Goal: Information Seeking & Learning: Learn about a topic

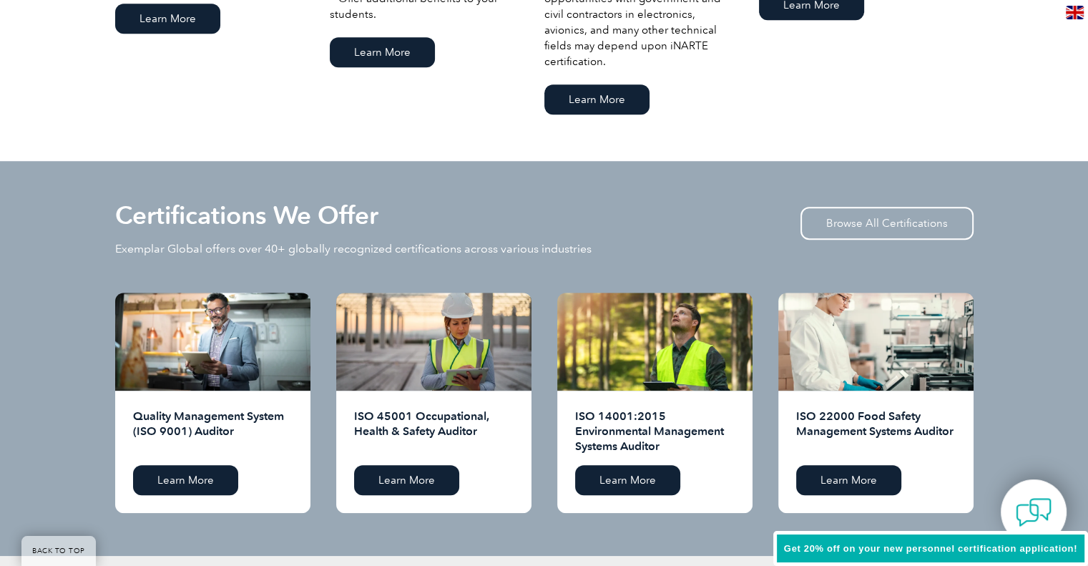
scroll to position [1431, 0]
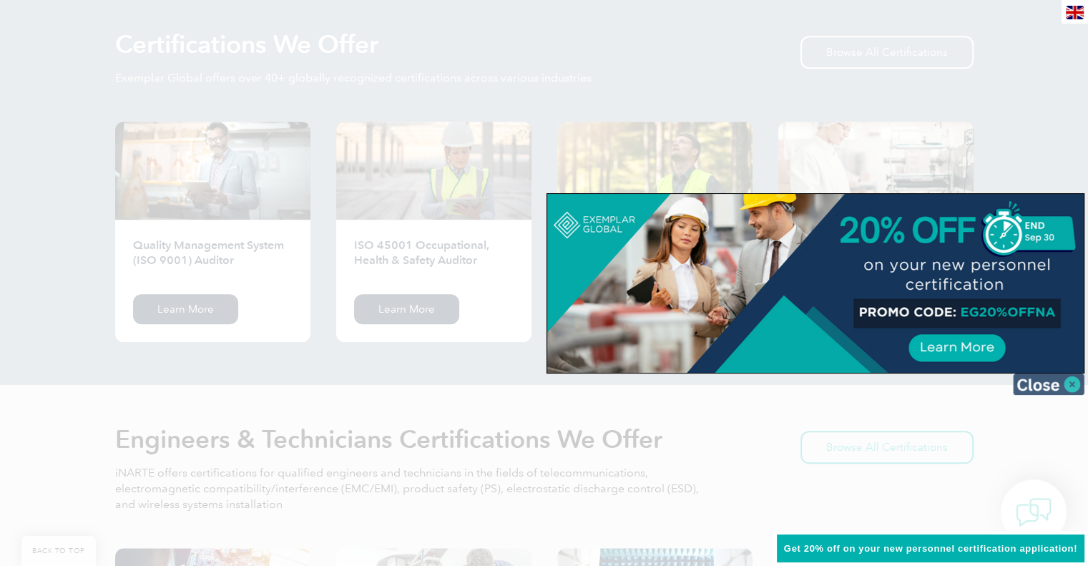
click at [1073, 386] on img at bounding box center [1049, 383] width 72 height 21
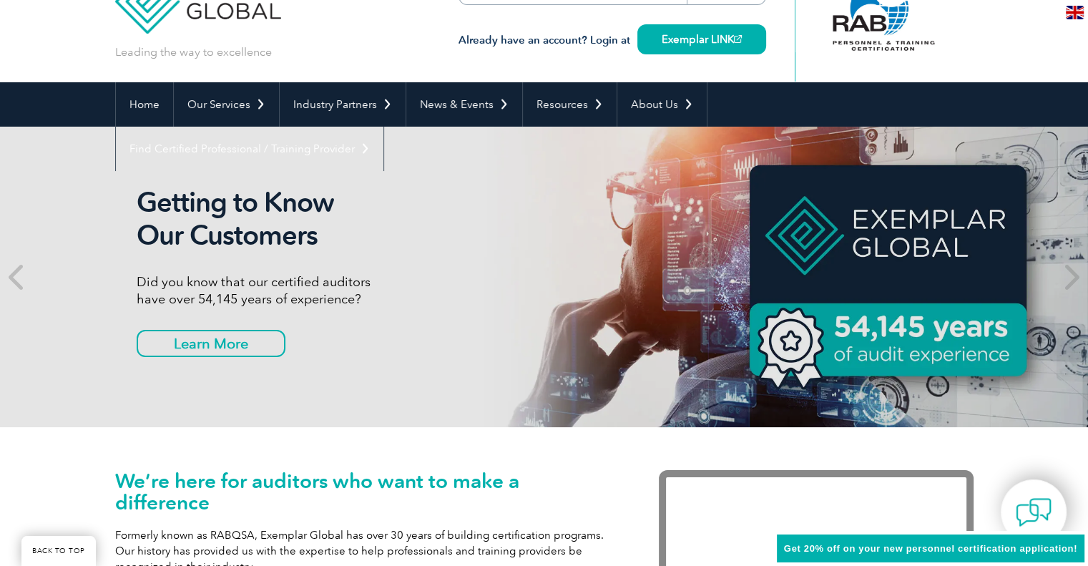
scroll to position [0, 0]
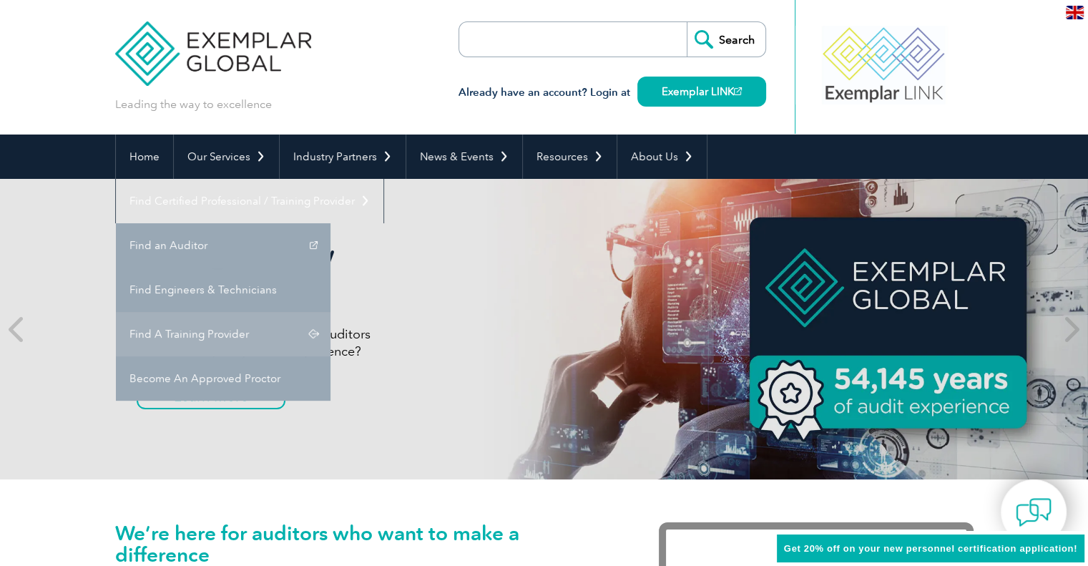
click at [331, 312] on link "Find A Training Provider" at bounding box center [223, 334] width 215 height 44
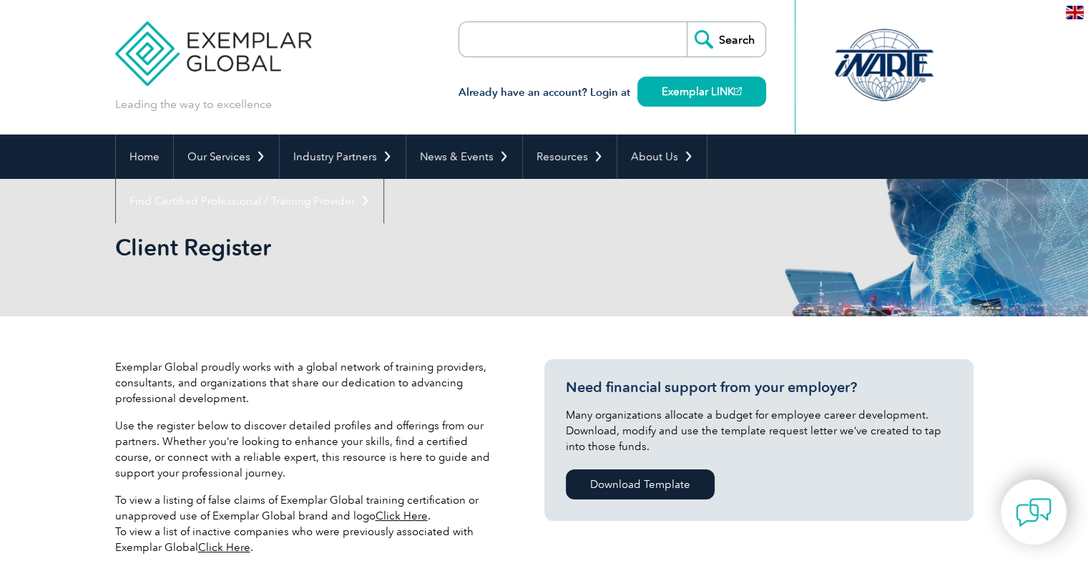
scroll to position [429, 0]
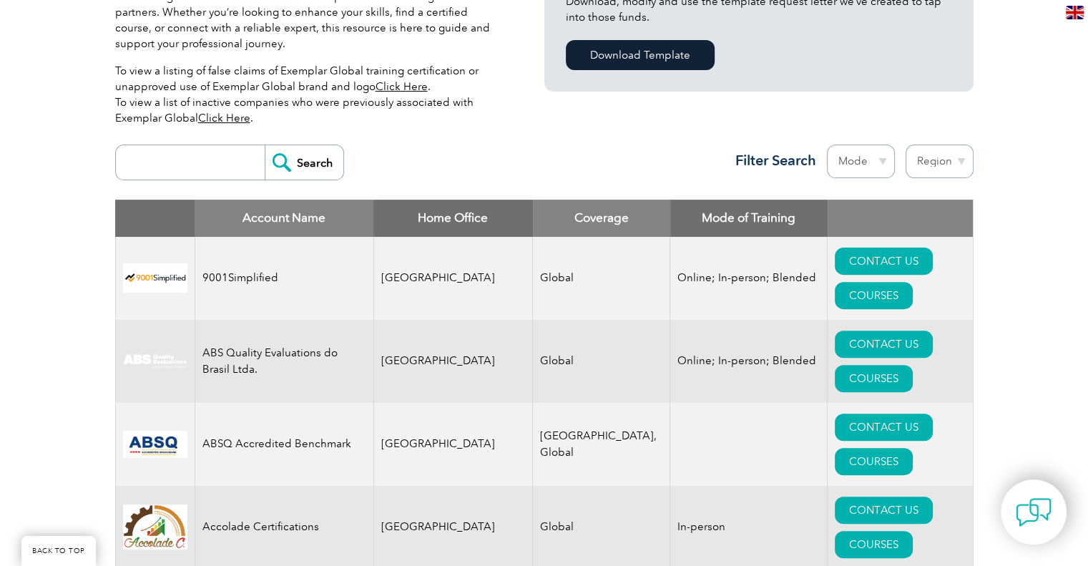
click at [929, 165] on select "Region Australia Bahrain Bangladesh Brazil Canada Colombia Dominican Republic E…" at bounding box center [940, 162] width 68 height 34
select select "Pakistan"
click at [906, 145] on select "Region Australia Bahrain Bangladesh Brazil Canada Colombia Dominican Republic E…" at bounding box center [940, 162] width 68 height 34
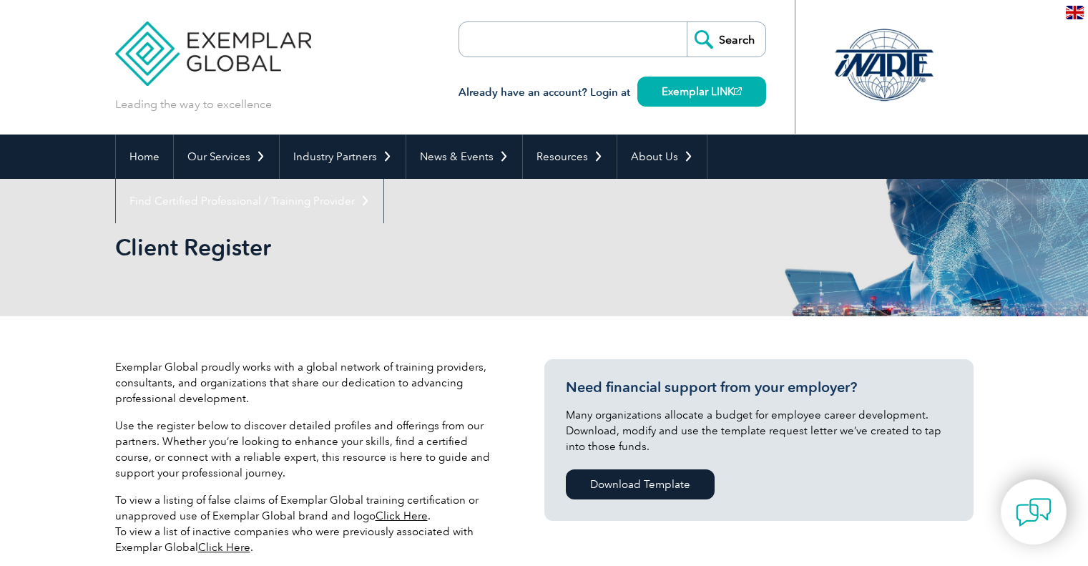
select select "[GEOGRAPHIC_DATA]"
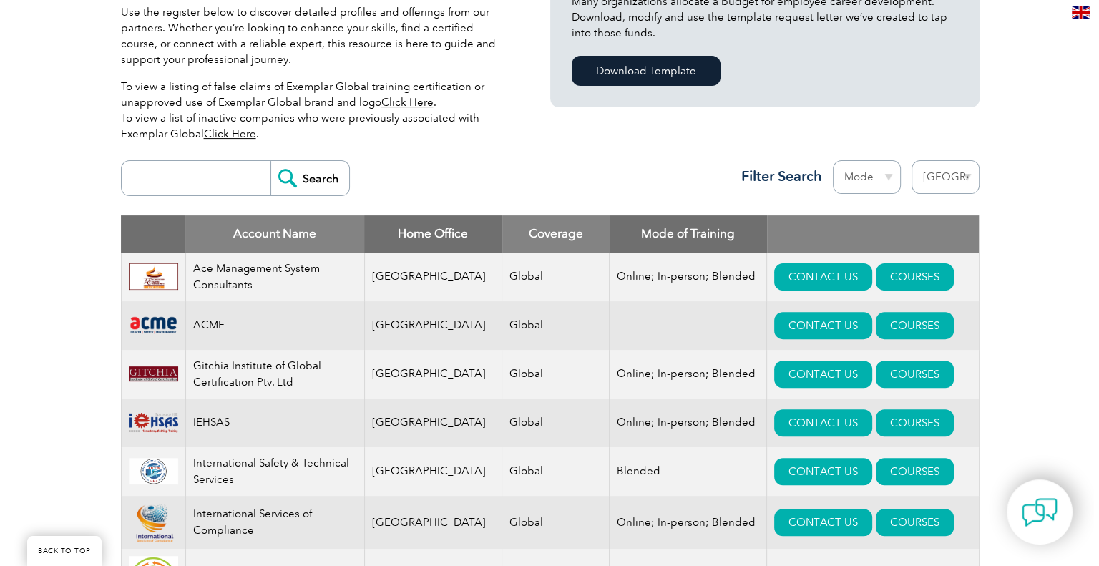
scroll to position [572, 0]
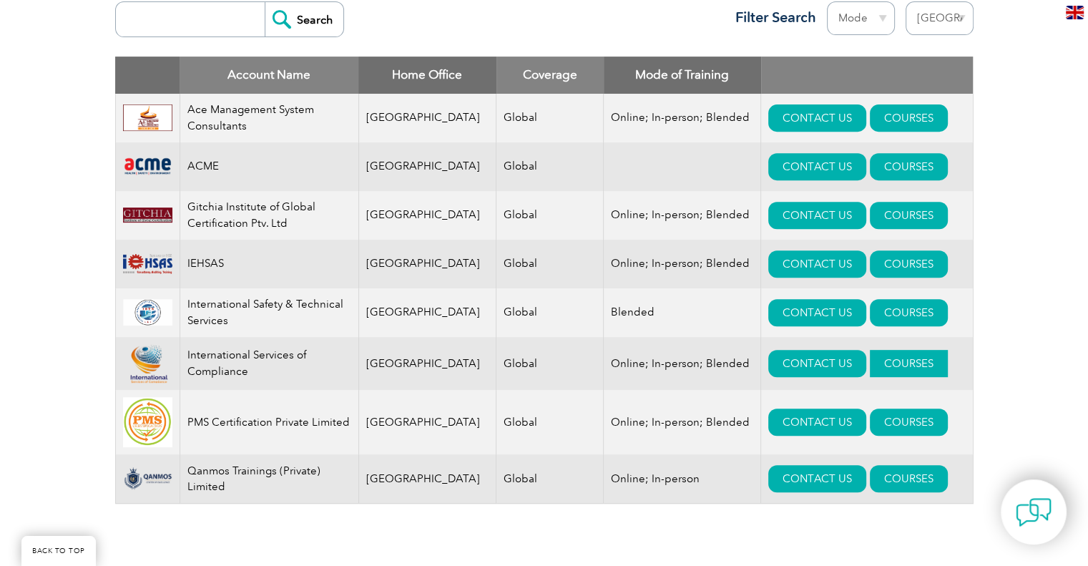
click at [884, 372] on link "COURSES" at bounding box center [909, 363] width 78 height 27
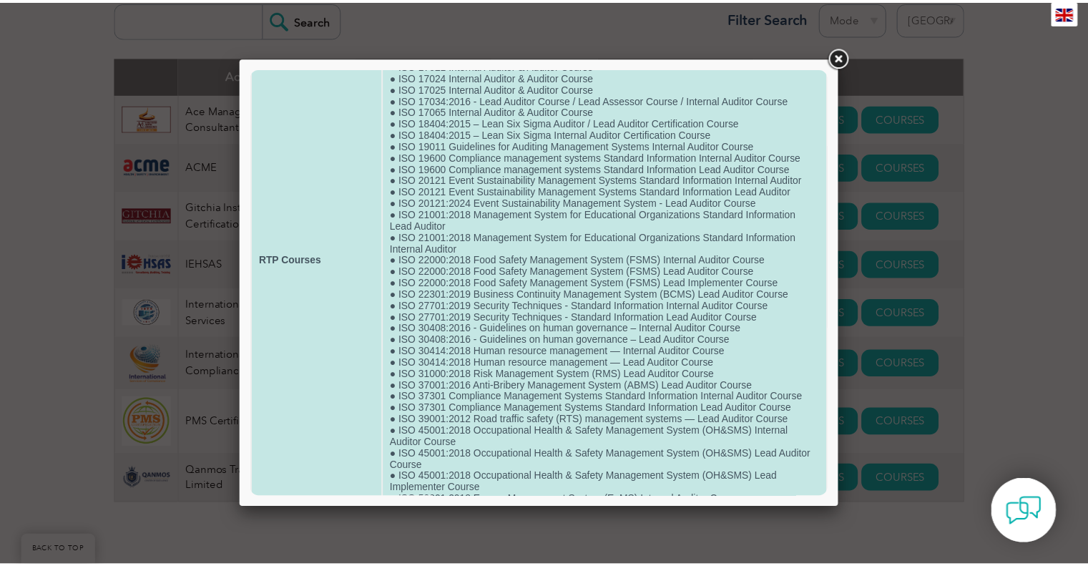
scroll to position [5, 0]
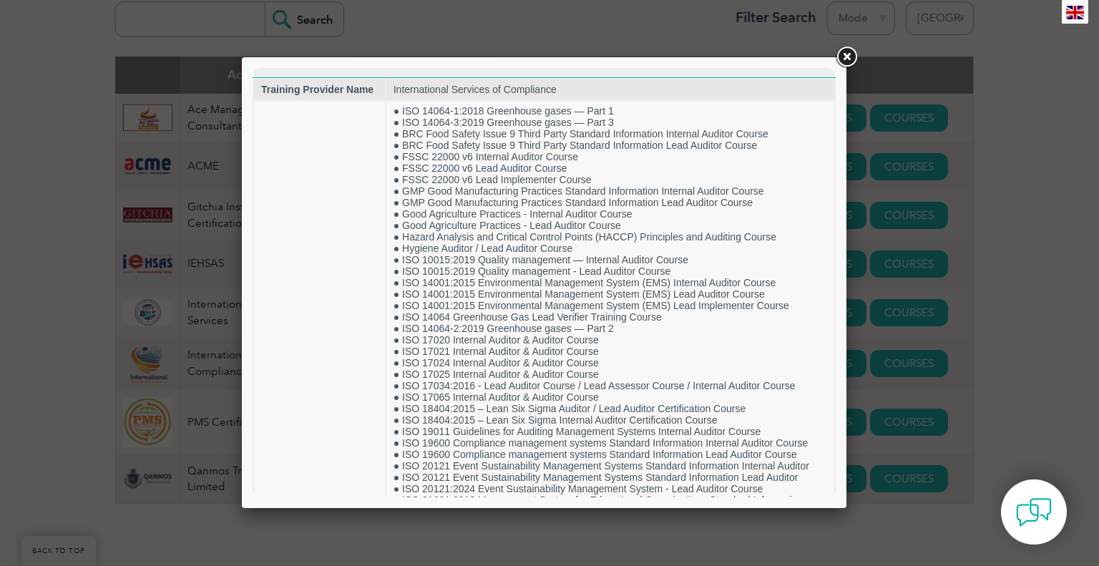
click at [850, 54] on link at bounding box center [846, 57] width 26 height 26
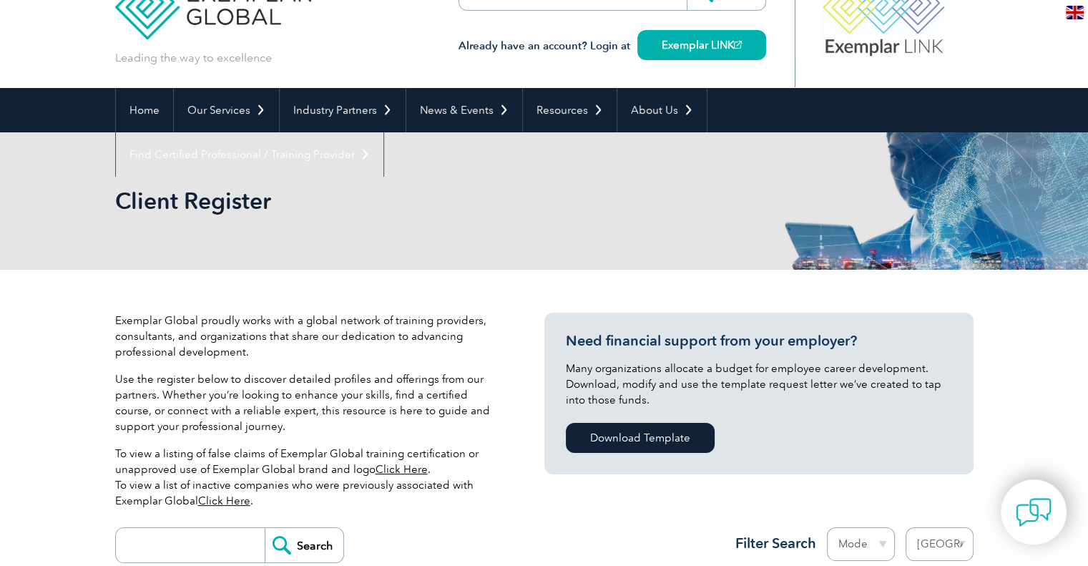
scroll to position [0, 0]
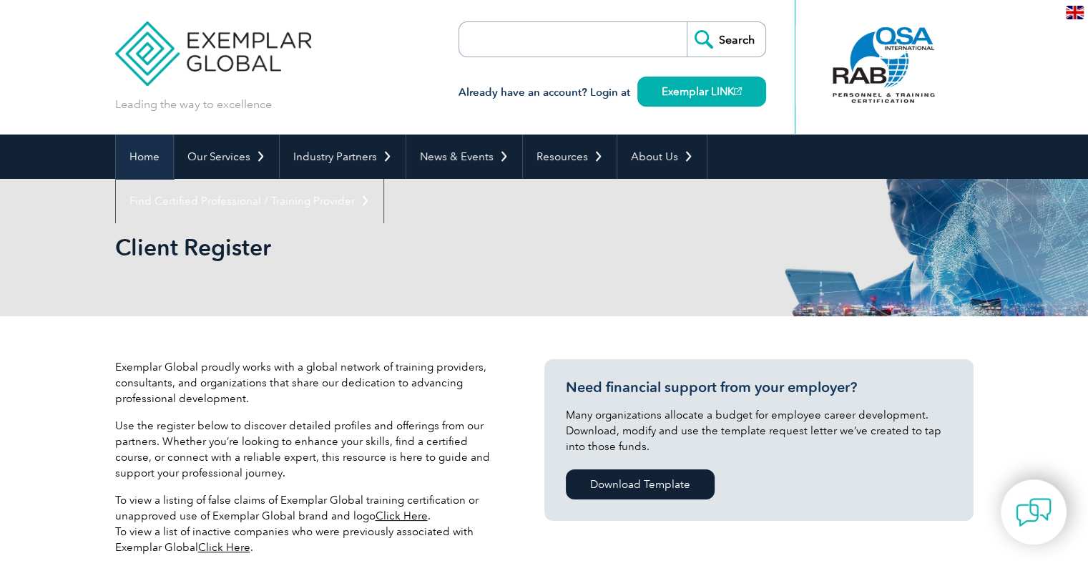
click at [140, 160] on link "Home" at bounding box center [144, 156] width 57 height 44
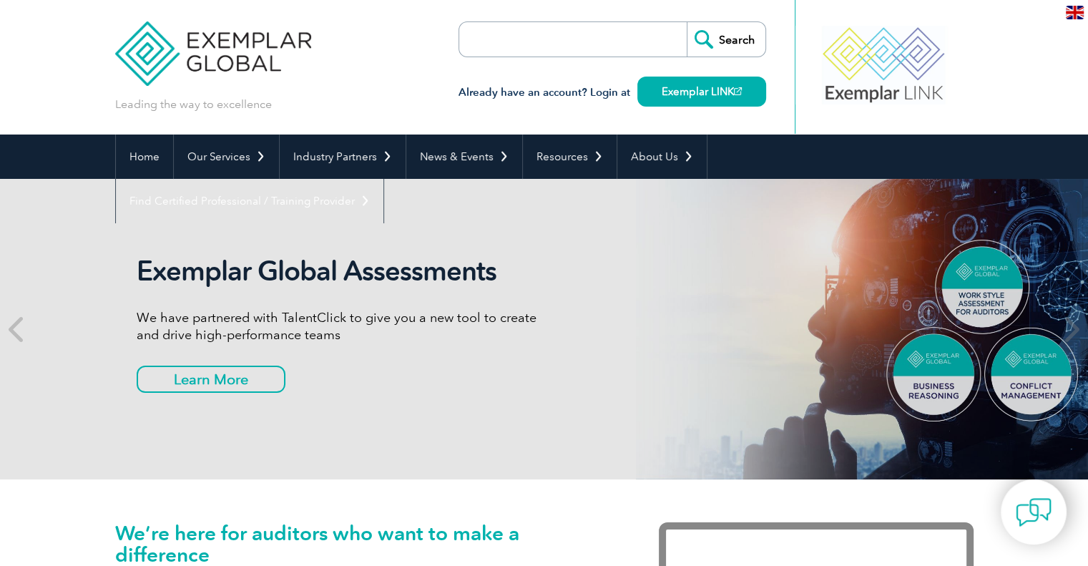
click at [994, 59] on header "Leading the way to excellence Search" at bounding box center [544, 67] width 1088 height 134
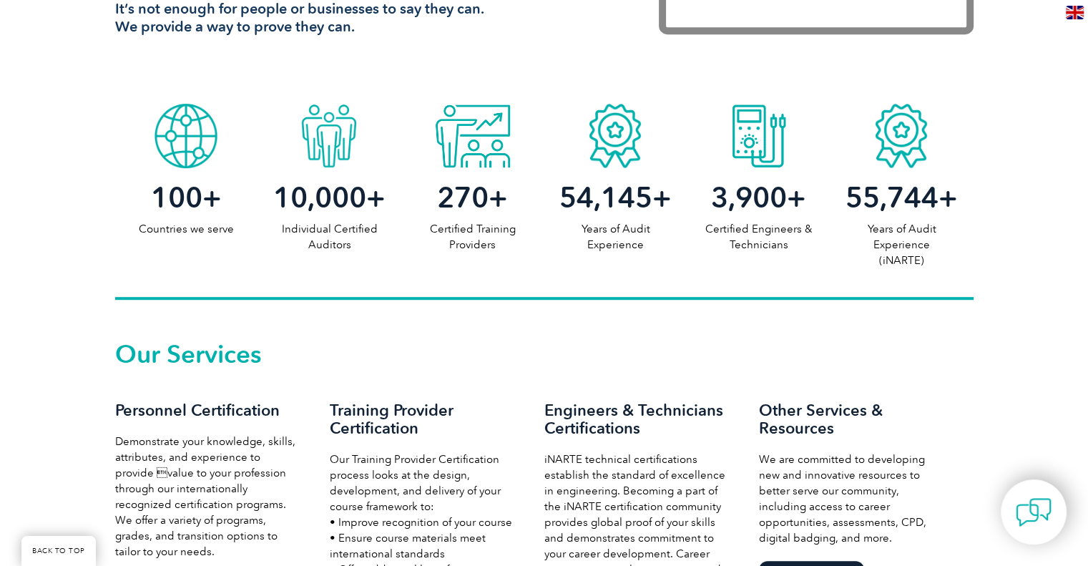
scroll to position [1002, 0]
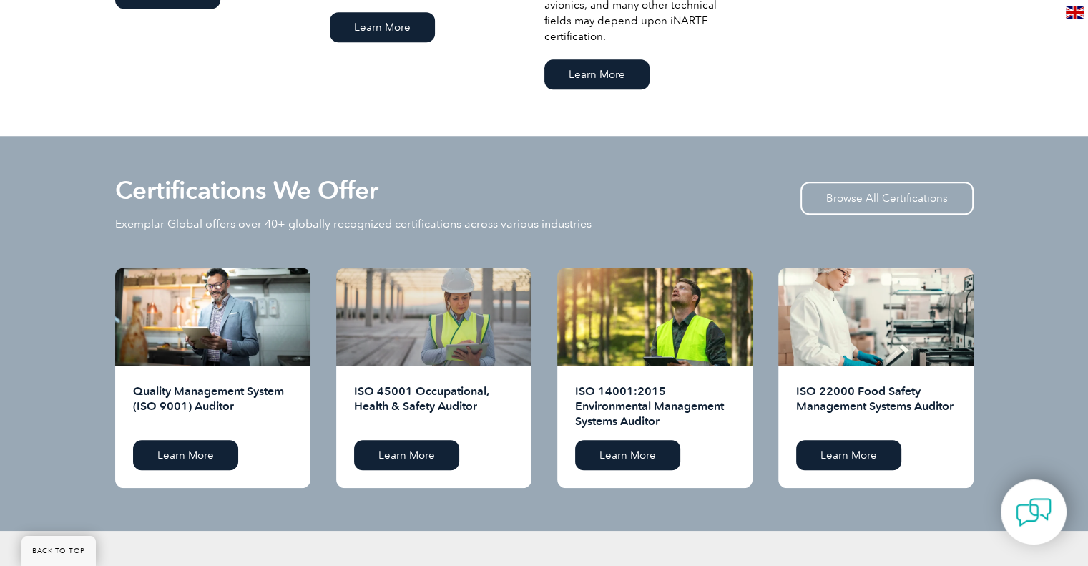
scroll to position [1356, 0]
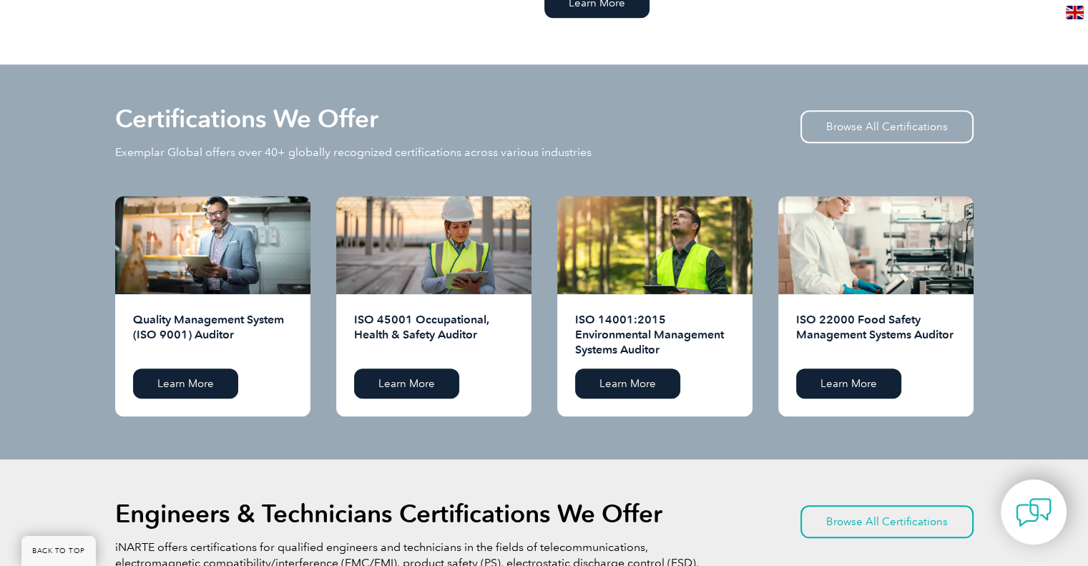
click at [711, 460] on div "Engineers & Technicians Certifications We Offer iNARTE offers certifications fo…" at bounding box center [544, 473] width 858 height 29
click at [888, 118] on link "Browse All Certifications" at bounding box center [887, 126] width 173 height 33
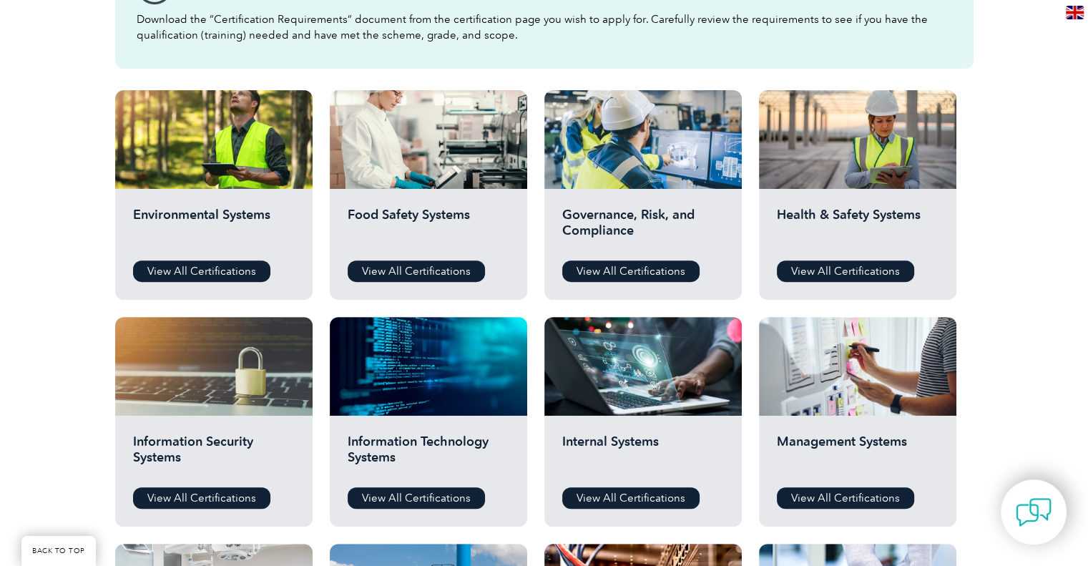
scroll to position [429, 0]
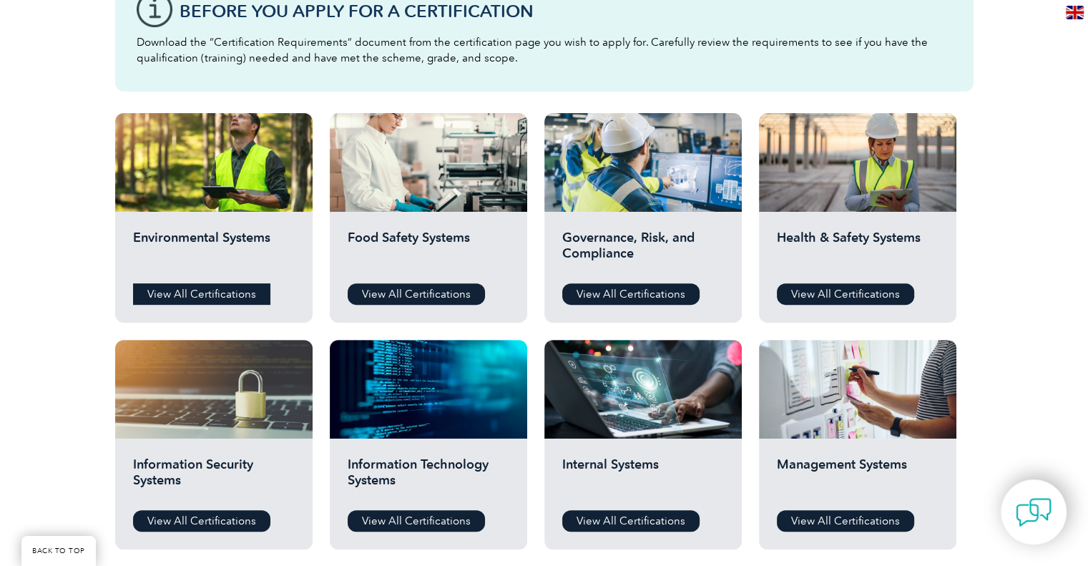
click at [229, 295] on link "View All Certifications" at bounding box center [201, 293] width 137 height 21
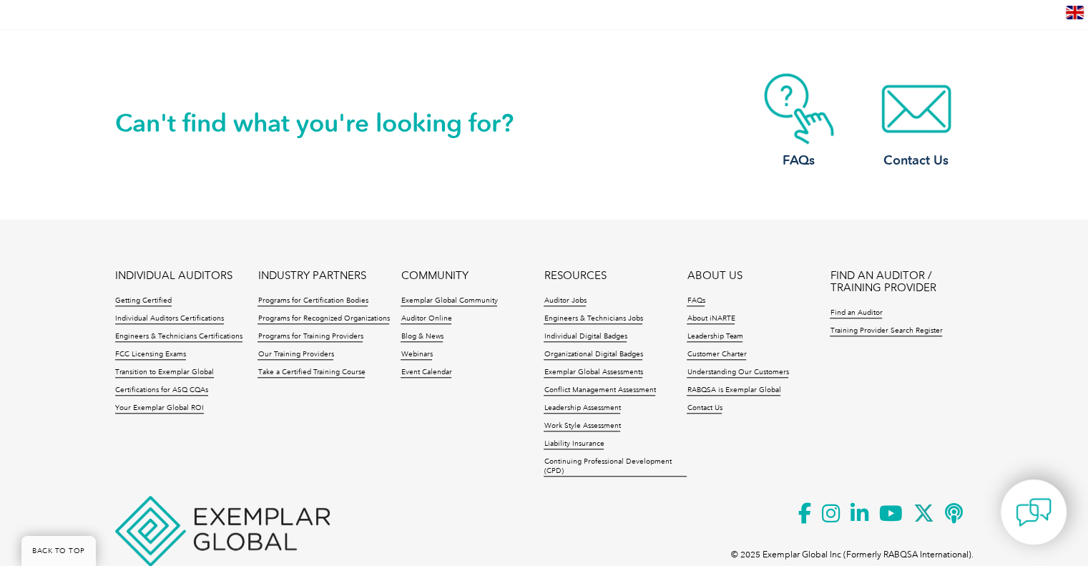
scroll to position [1246, 0]
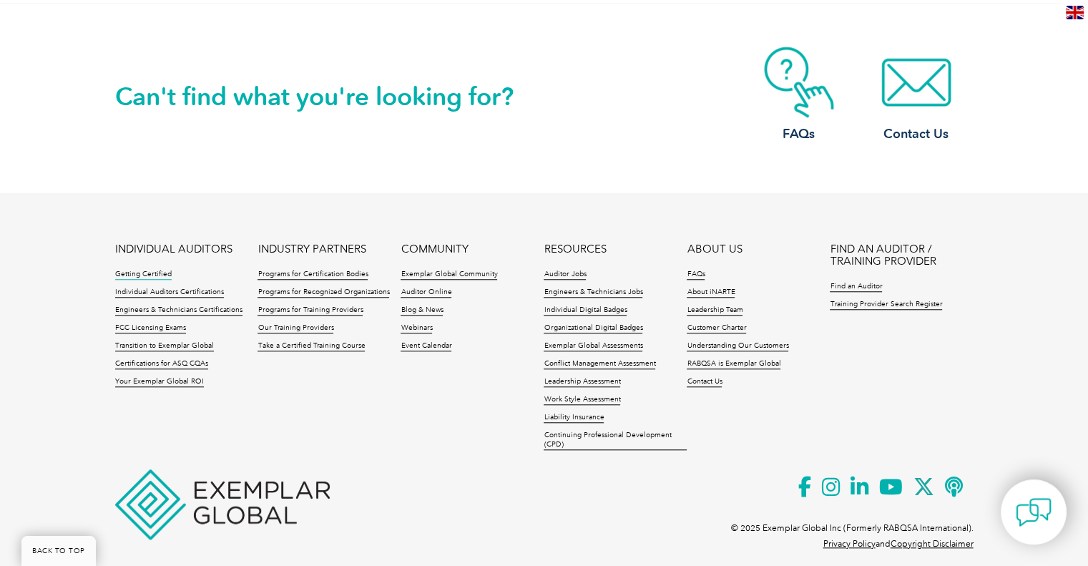
click at [134, 270] on link "Getting Certified" at bounding box center [143, 275] width 57 height 10
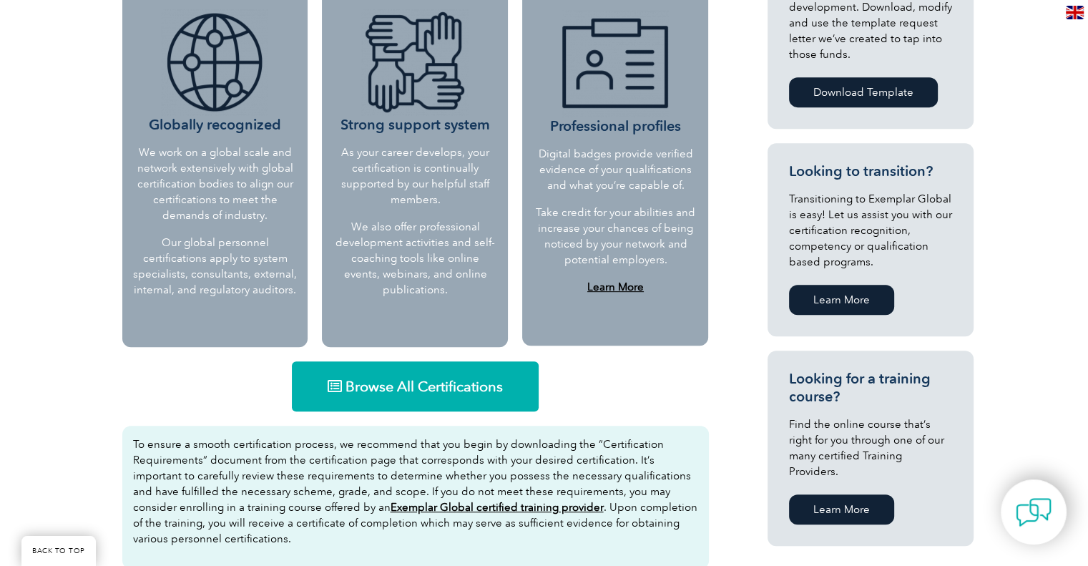
scroll to position [715, 0]
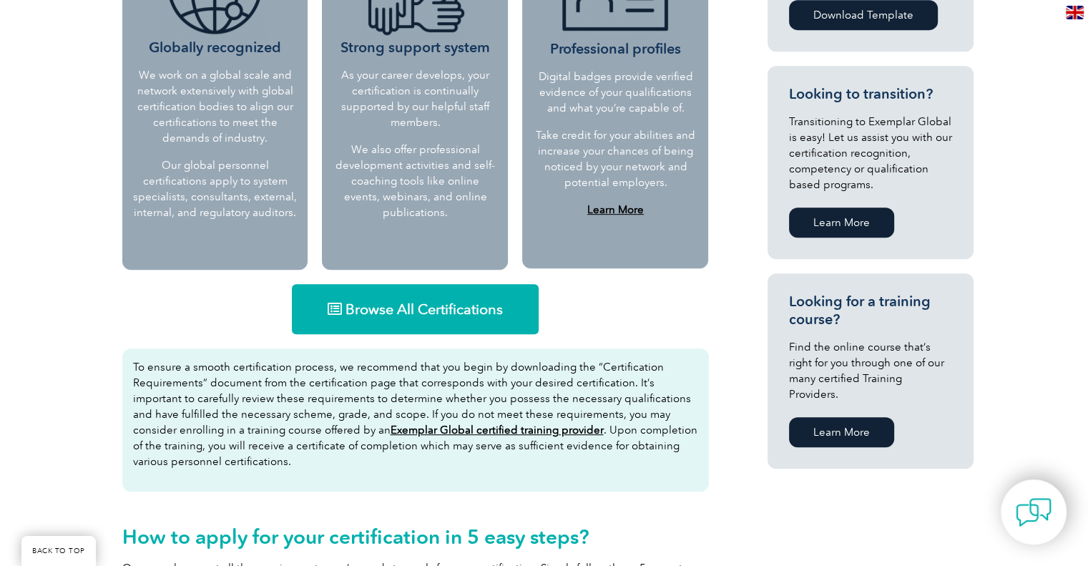
click at [430, 323] on link "Browse All Certifications" at bounding box center [415, 309] width 247 height 50
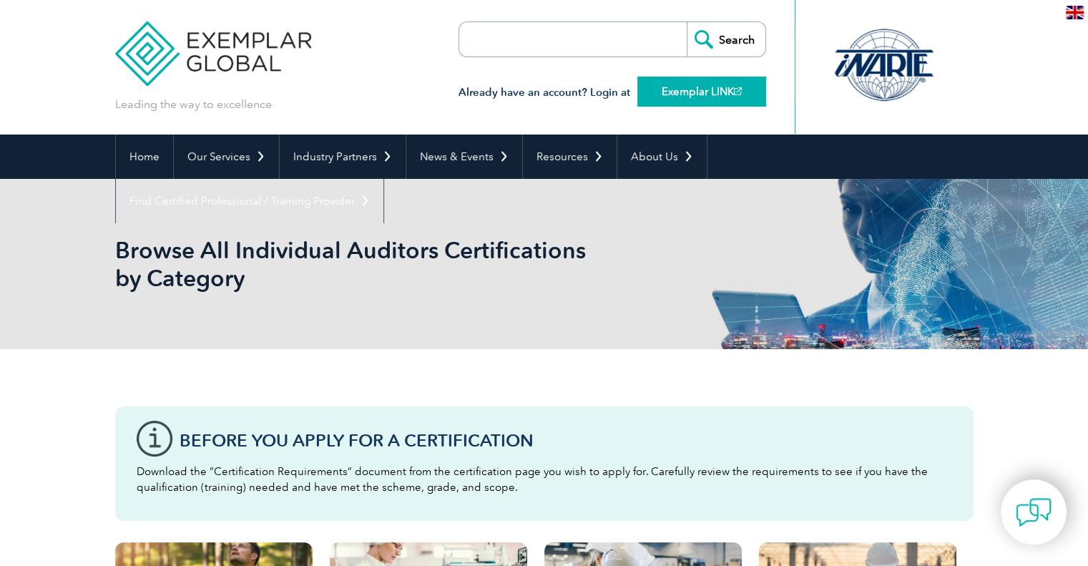
click at [695, 99] on link "Exemplar LINK" at bounding box center [701, 92] width 129 height 30
